Goal: Transaction & Acquisition: Purchase product/service

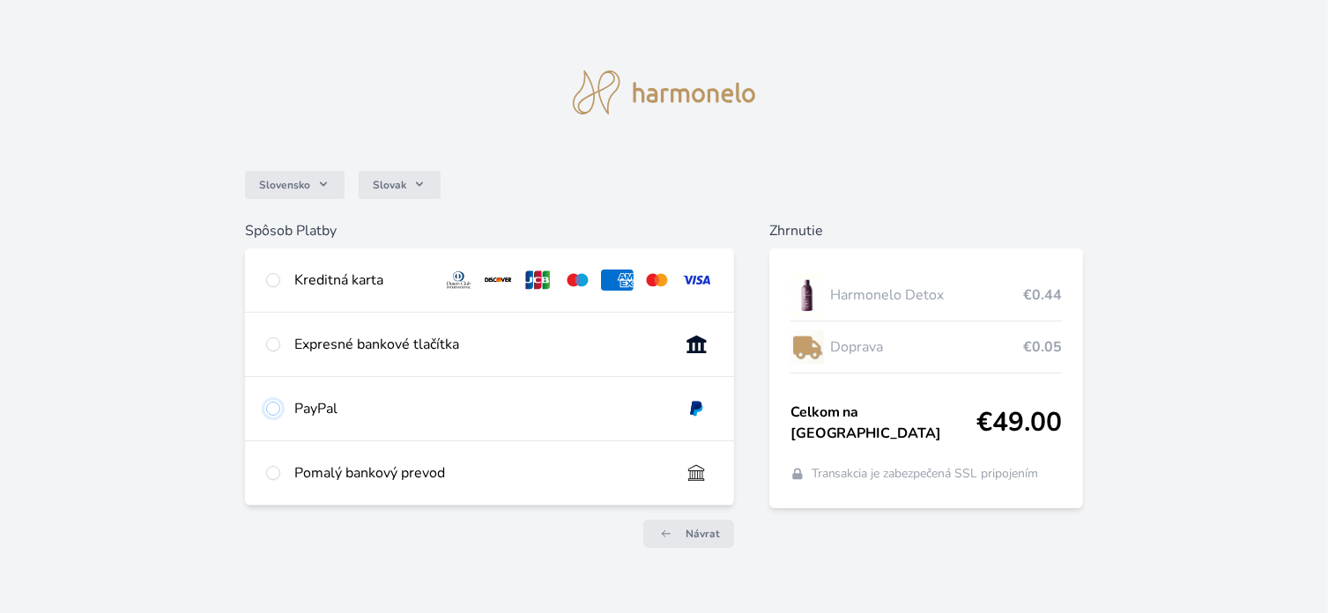
click at [272, 407] on input "radio" at bounding box center [273, 409] width 14 height 14
radio input "true"
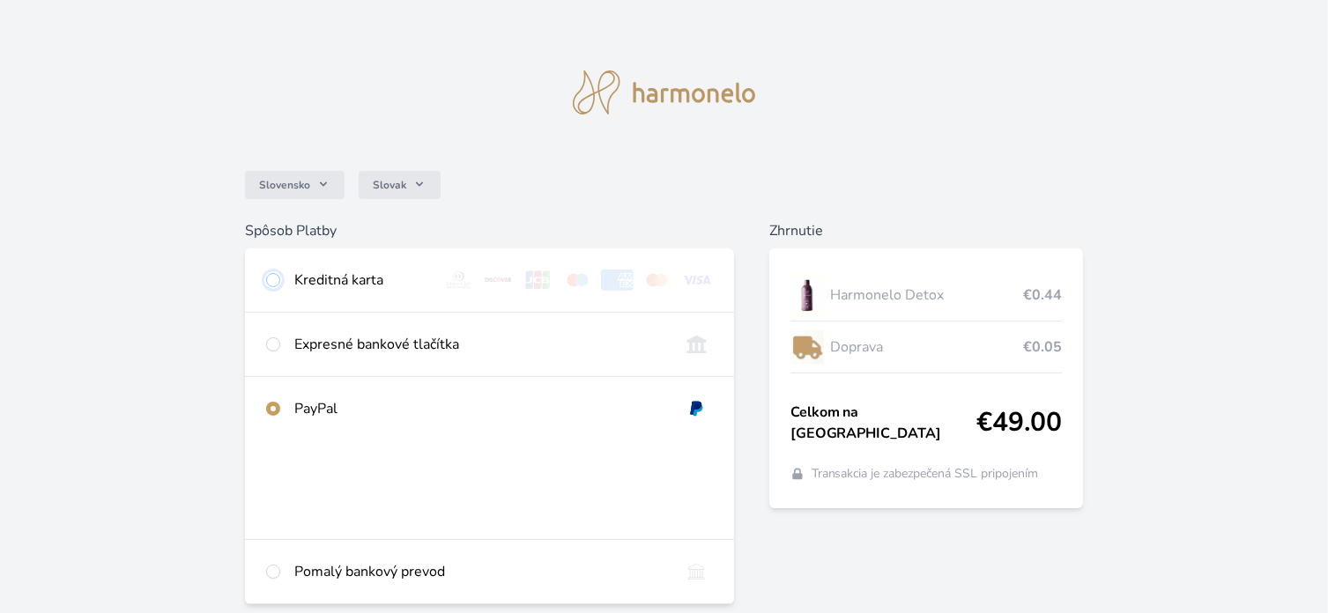
click at [275, 283] on input "radio" at bounding box center [273, 280] width 14 height 14
radio input "true"
radio input "false"
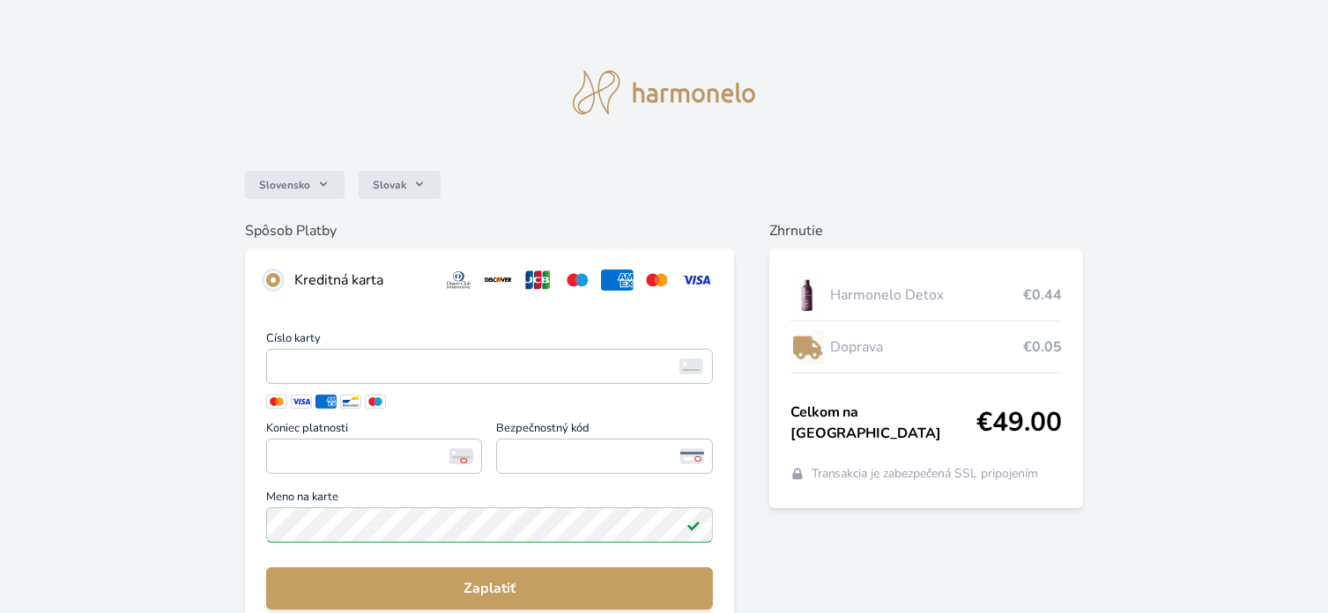
scroll to position [88, 0]
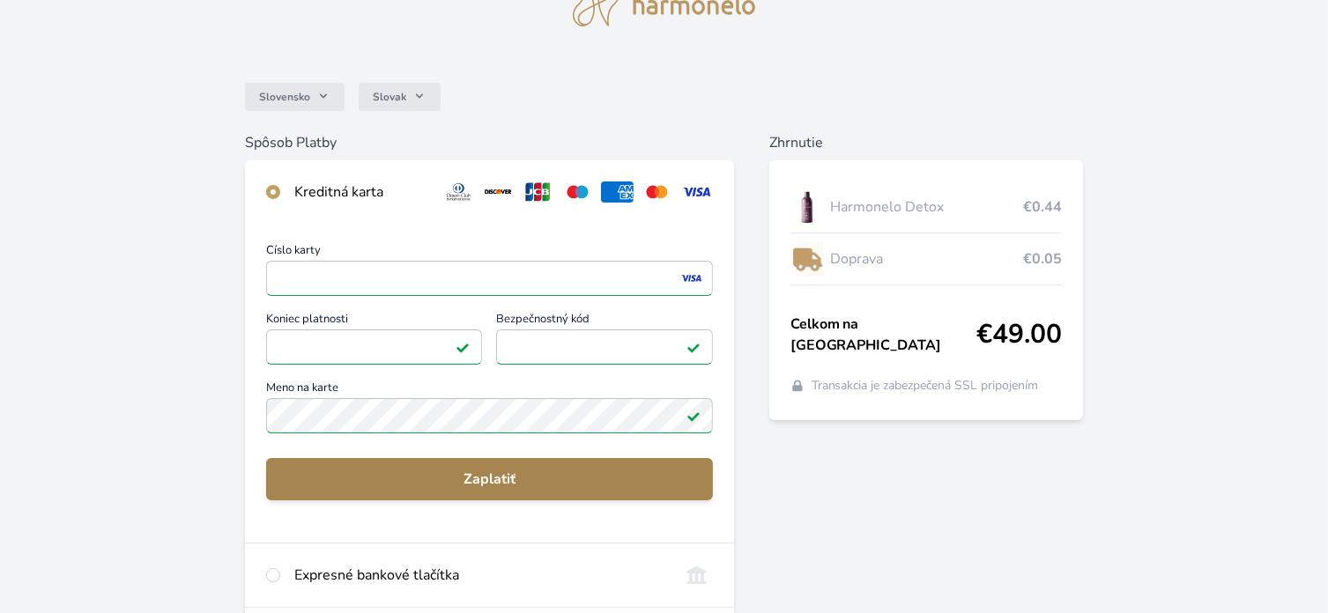
click at [487, 478] on span "Zaplatiť" at bounding box center [489, 479] width 418 height 21
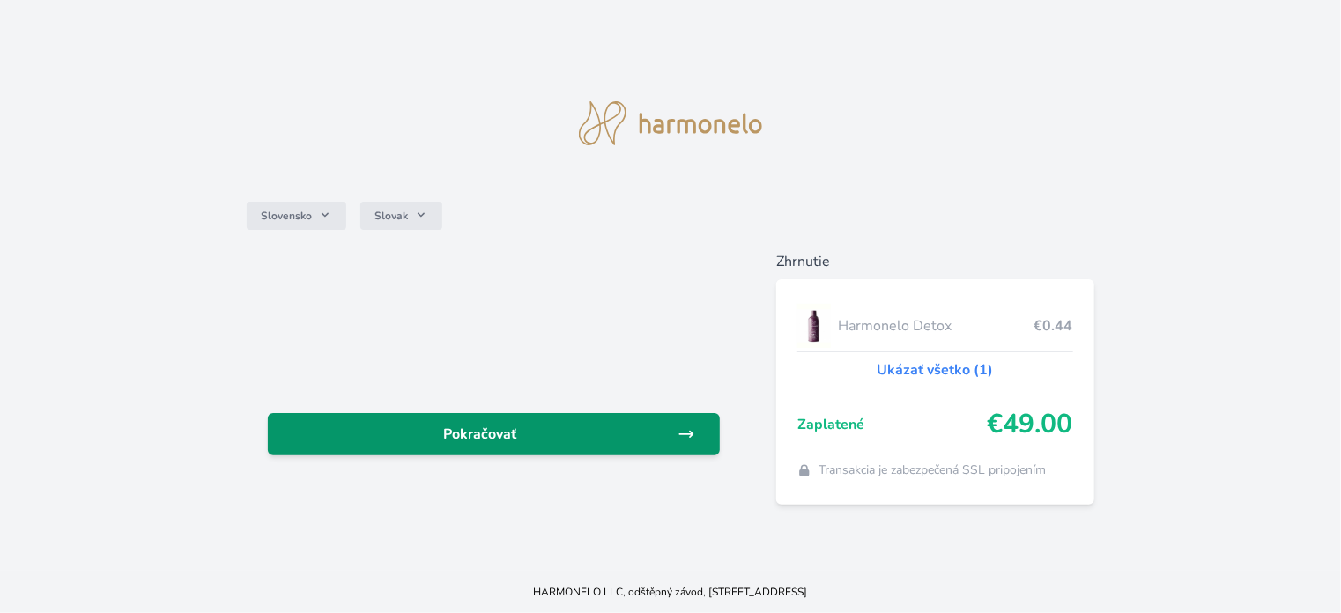
click at [463, 443] on span "Pokračovať" at bounding box center [480, 434] width 396 height 21
